Goal: Task Accomplishment & Management: Manage account settings

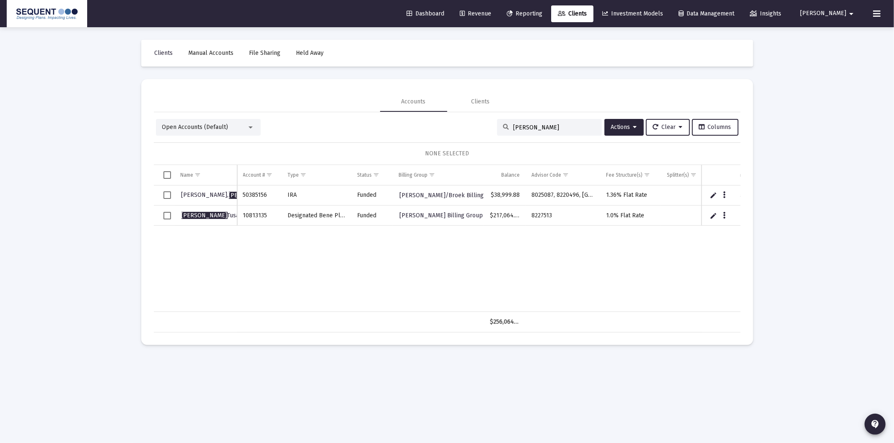
drag, startPoint x: 560, startPoint y: 127, endPoint x: 340, endPoint y: 136, distance: 220.6
click at [342, 135] on div "Open Accounts (Default) [PERSON_NAME] Actions Clear Columns" at bounding box center [447, 127] width 583 height 17
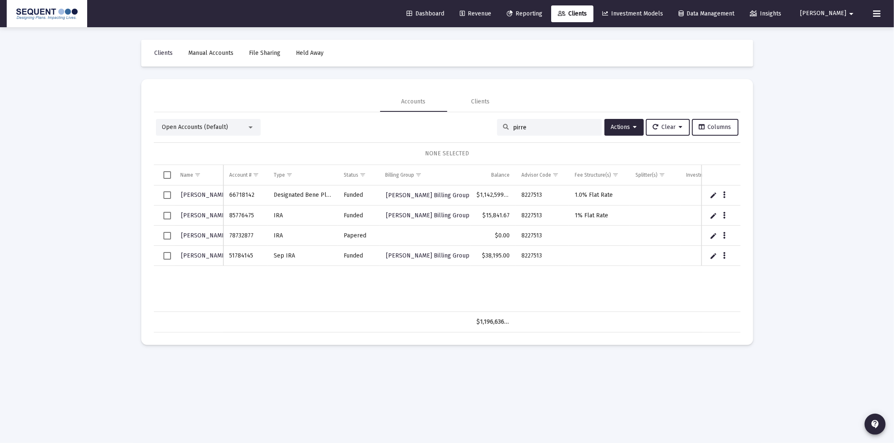
type input "pirre"
click at [168, 257] on span "Select row" at bounding box center [167, 256] width 8 height 8
click at [622, 131] on button "Actions" at bounding box center [623, 127] width 39 height 17
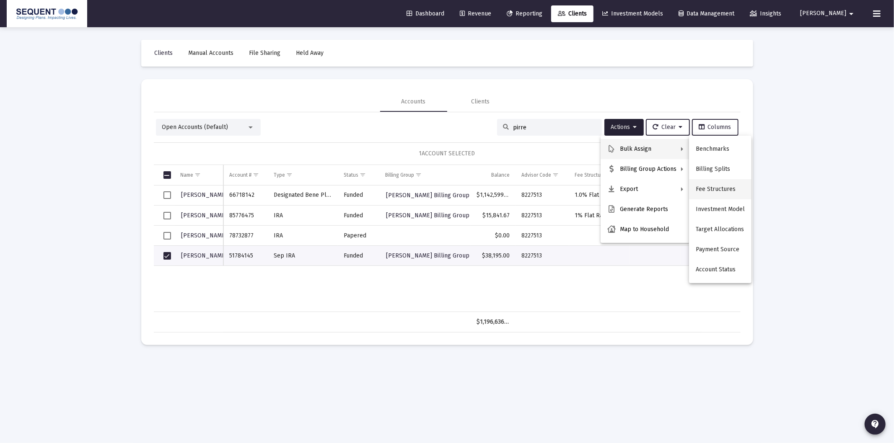
click at [718, 188] on button "Fee Structures" at bounding box center [720, 189] width 62 height 20
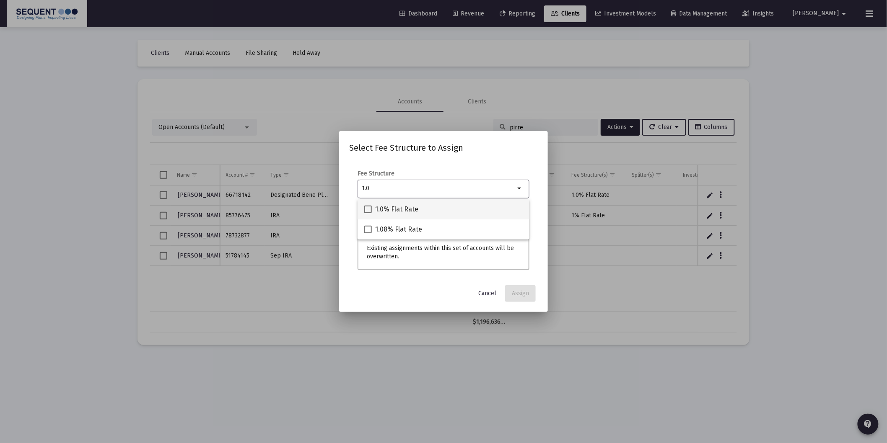
type input "1.0"
click at [409, 210] on span "1.0% Flat Rate" at bounding box center [396, 210] width 43 height 10
click at [368, 213] on input "1.0% Flat Rate" at bounding box center [368, 213] width 0 height 0
checkbox input "true"
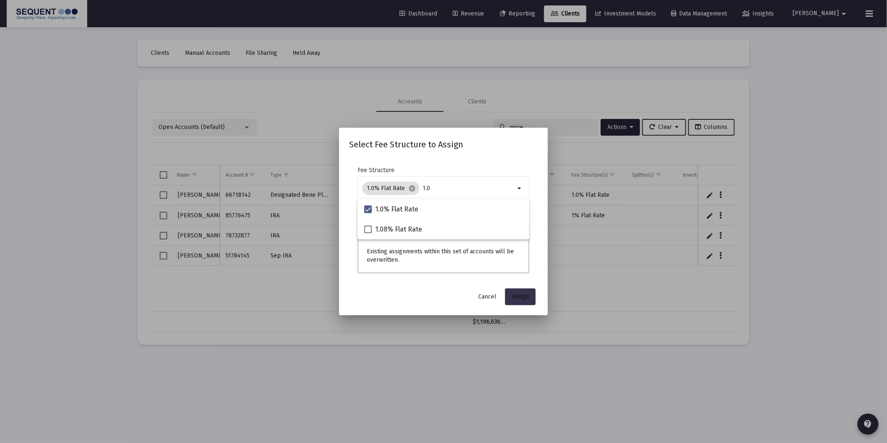
click at [521, 299] on span "Assign" at bounding box center [520, 296] width 17 height 7
